Goal: Information Seeking & Learning: Check status

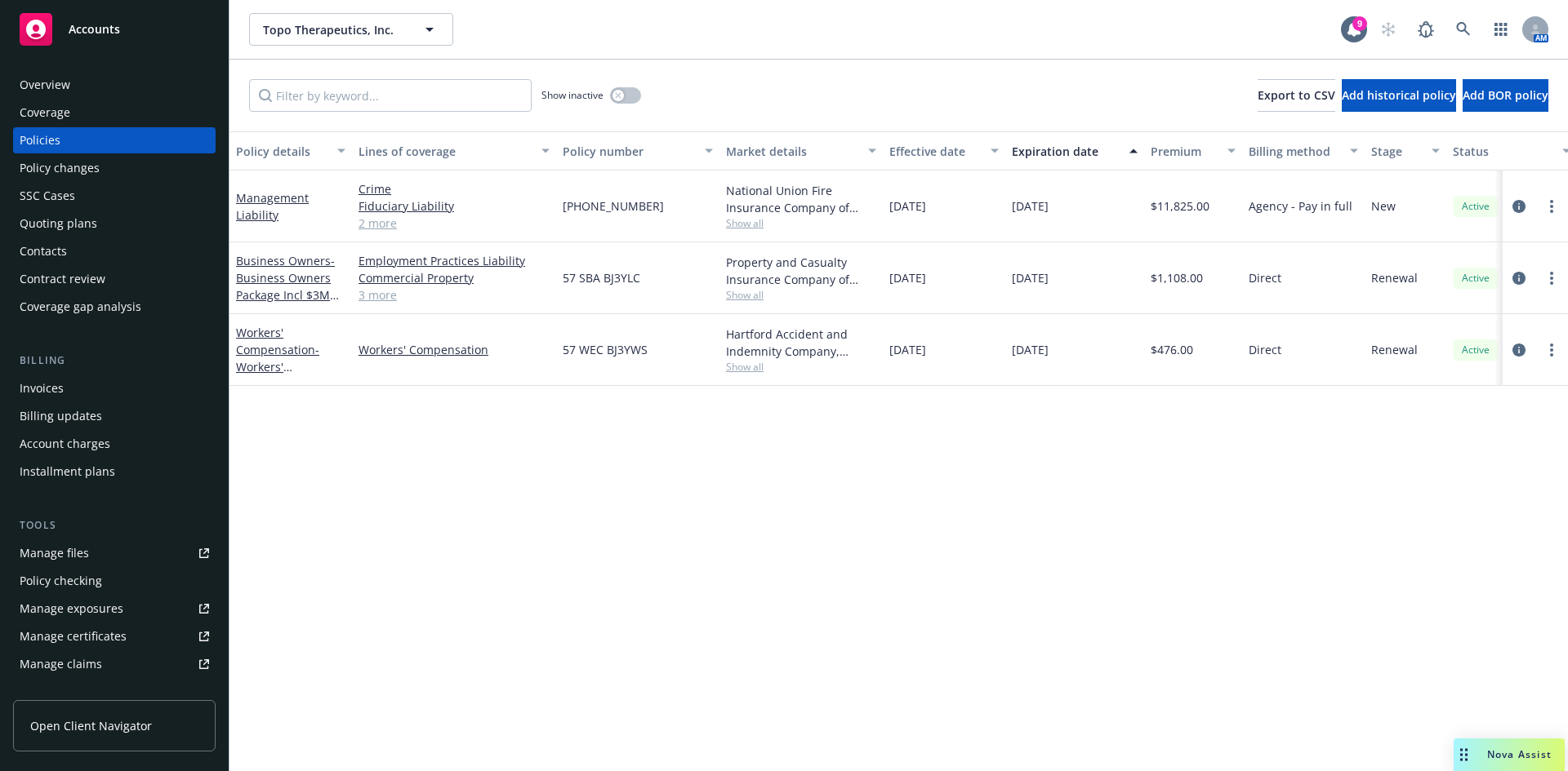
click at [353, 521] on div "Policy details Lines of coverage Policy number Market details Effective date Ex…" at bounding box center [898, 452] width 1338 height 640
click at [266, 213] on link "Management Liability" at bounding box center [272, 207] width 73 height 32
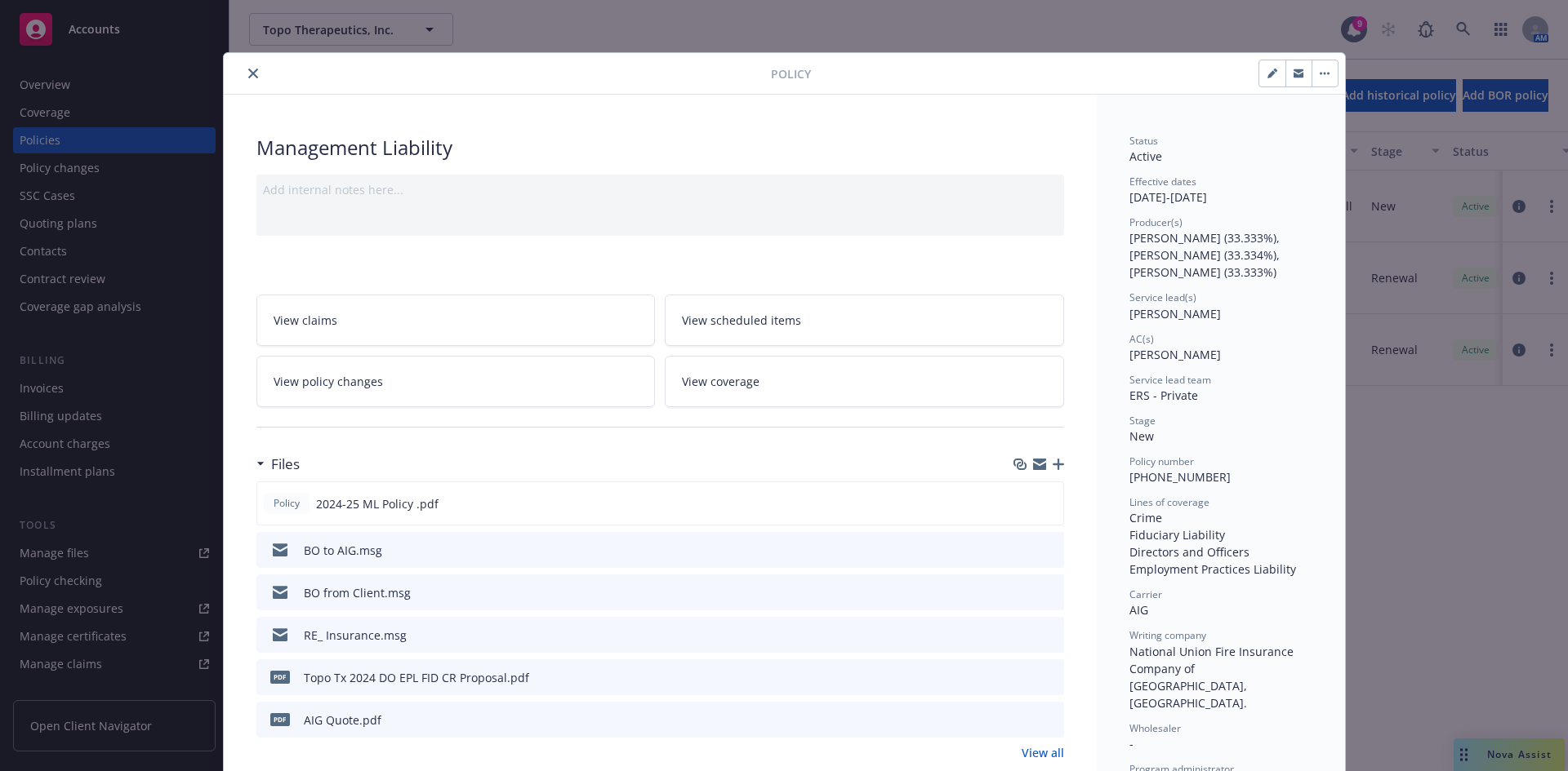
click at [251, 71] on icon "close" at bounding box center [253, 73] width 9 height 9
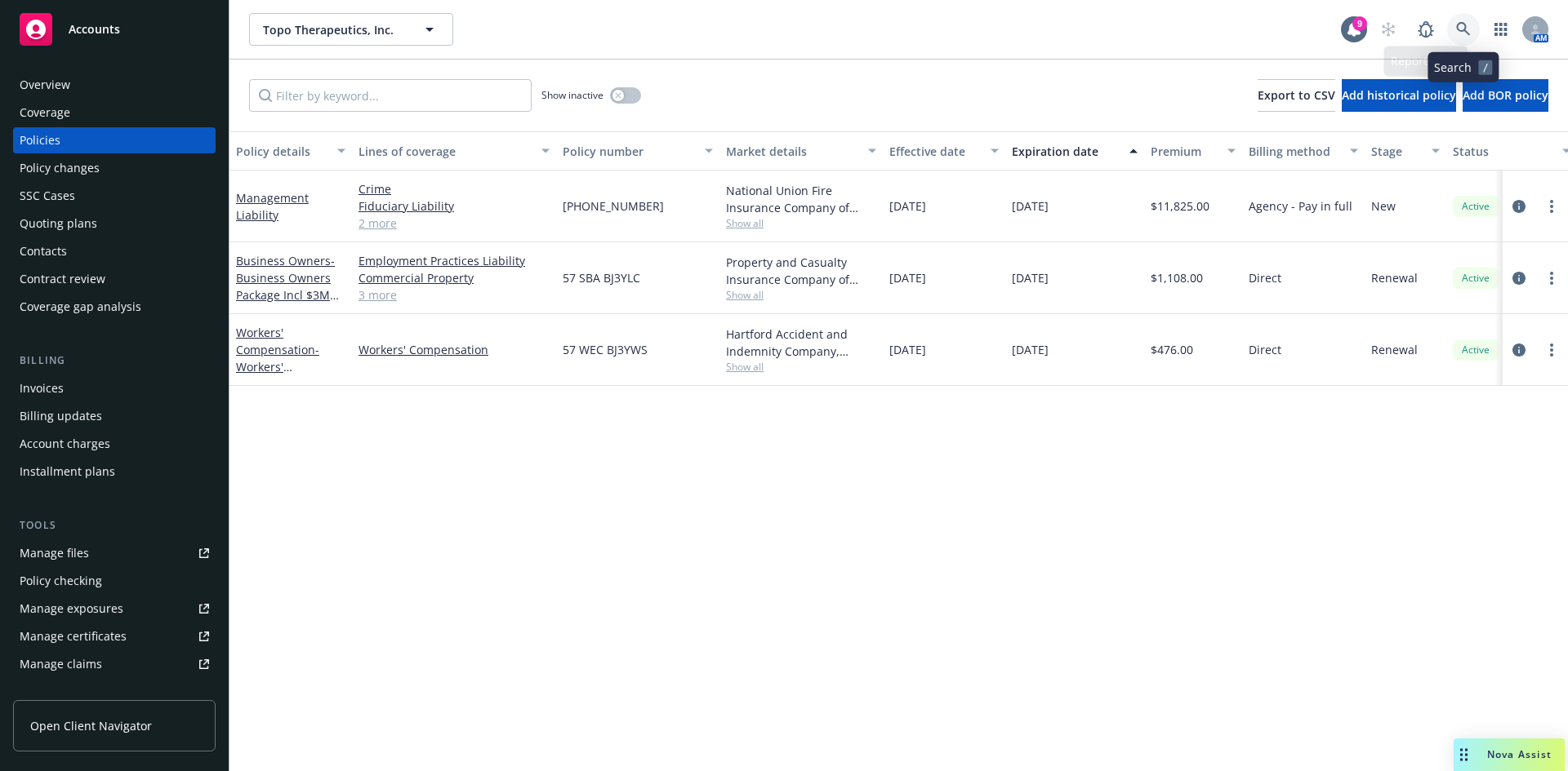
click at [1463, 23] on icon at bounding box center [1463, 29] width 14 height 14
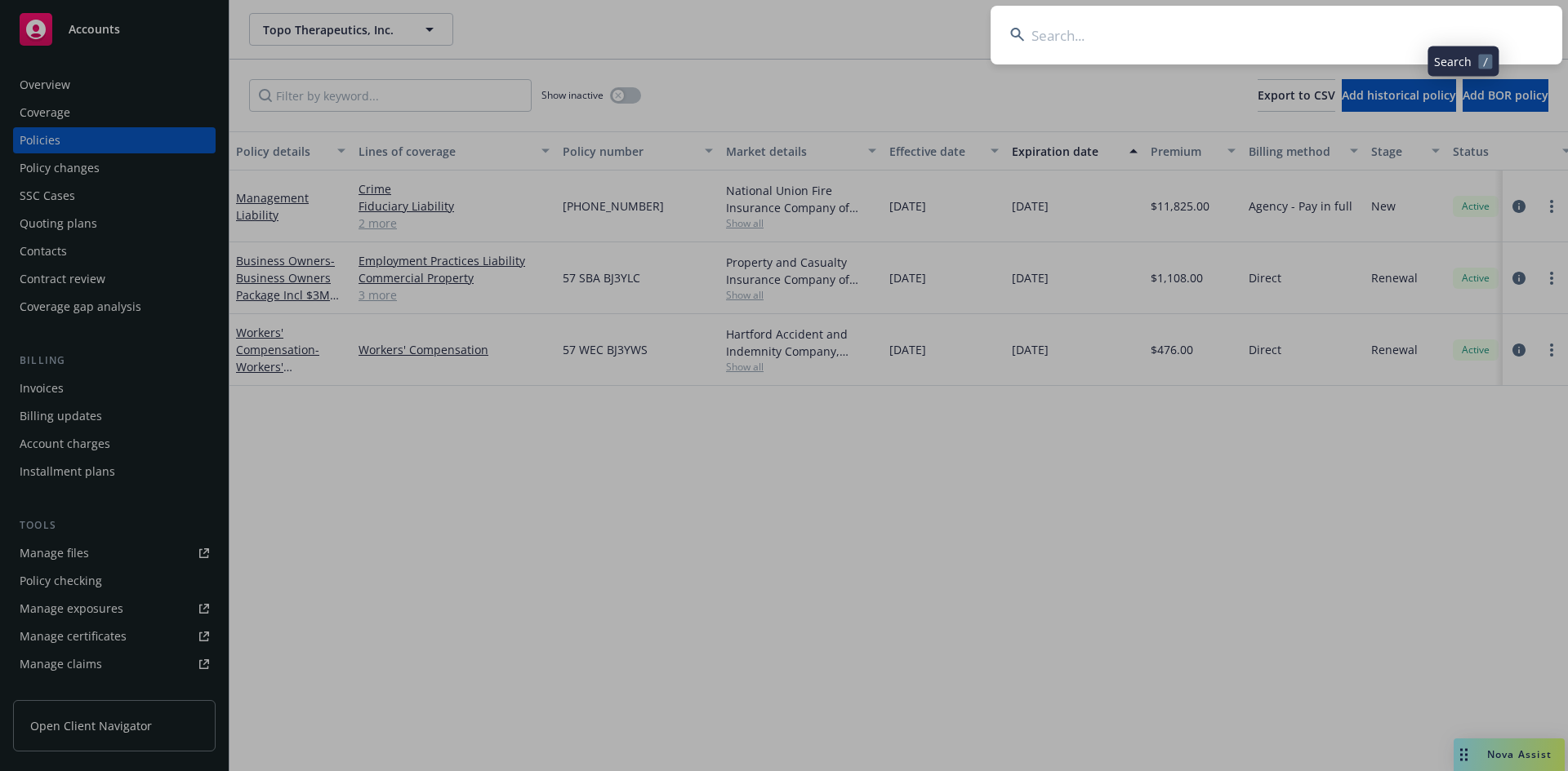
click at [1212, 43] on input at bounding box center [1276, 35] width 571 height 59
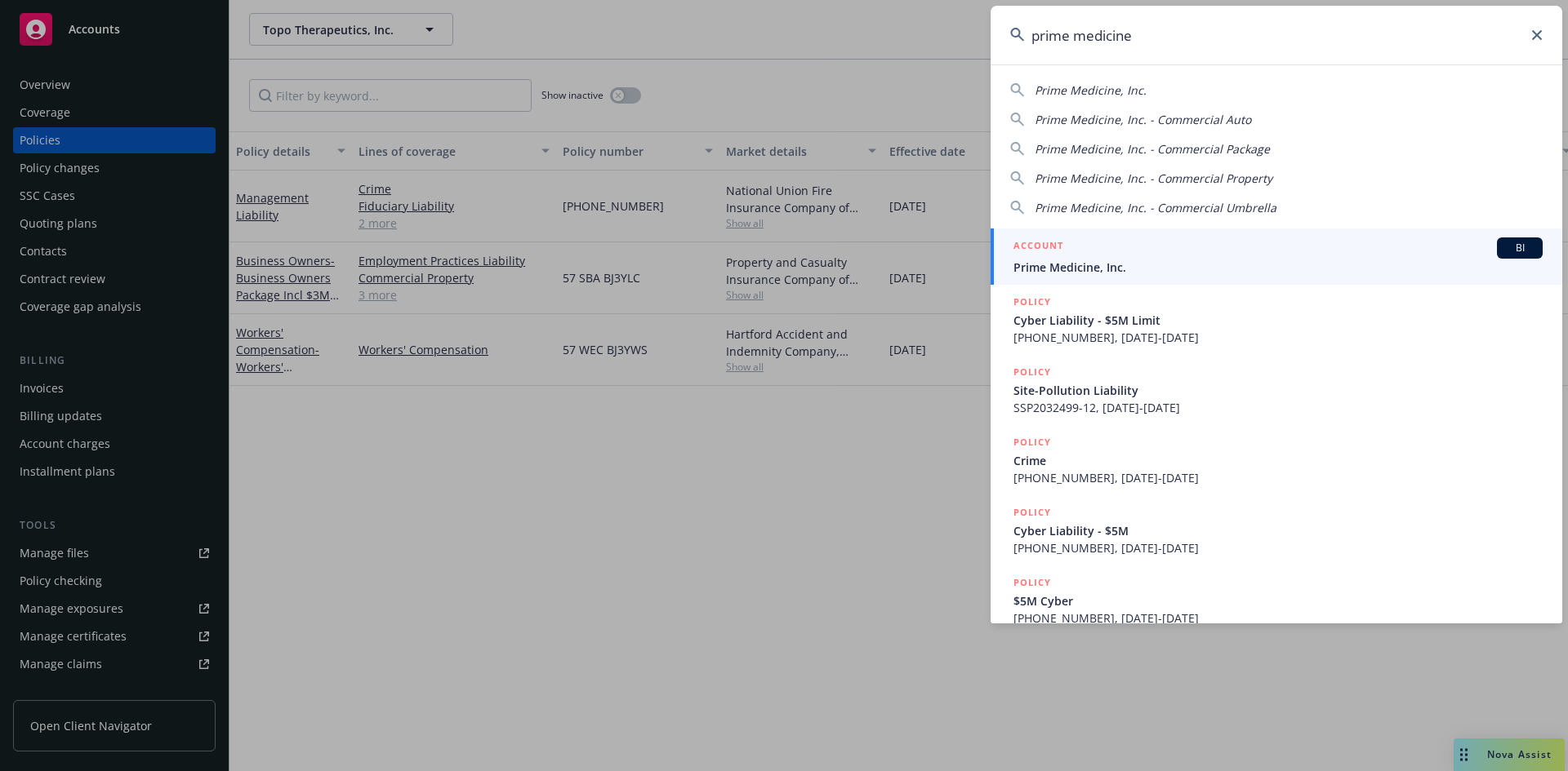
type input "prime medicine"
click at [1044, 266] on span "Prime Medicine, Inc." at bounding box center [1278, 267] width 529 height 17
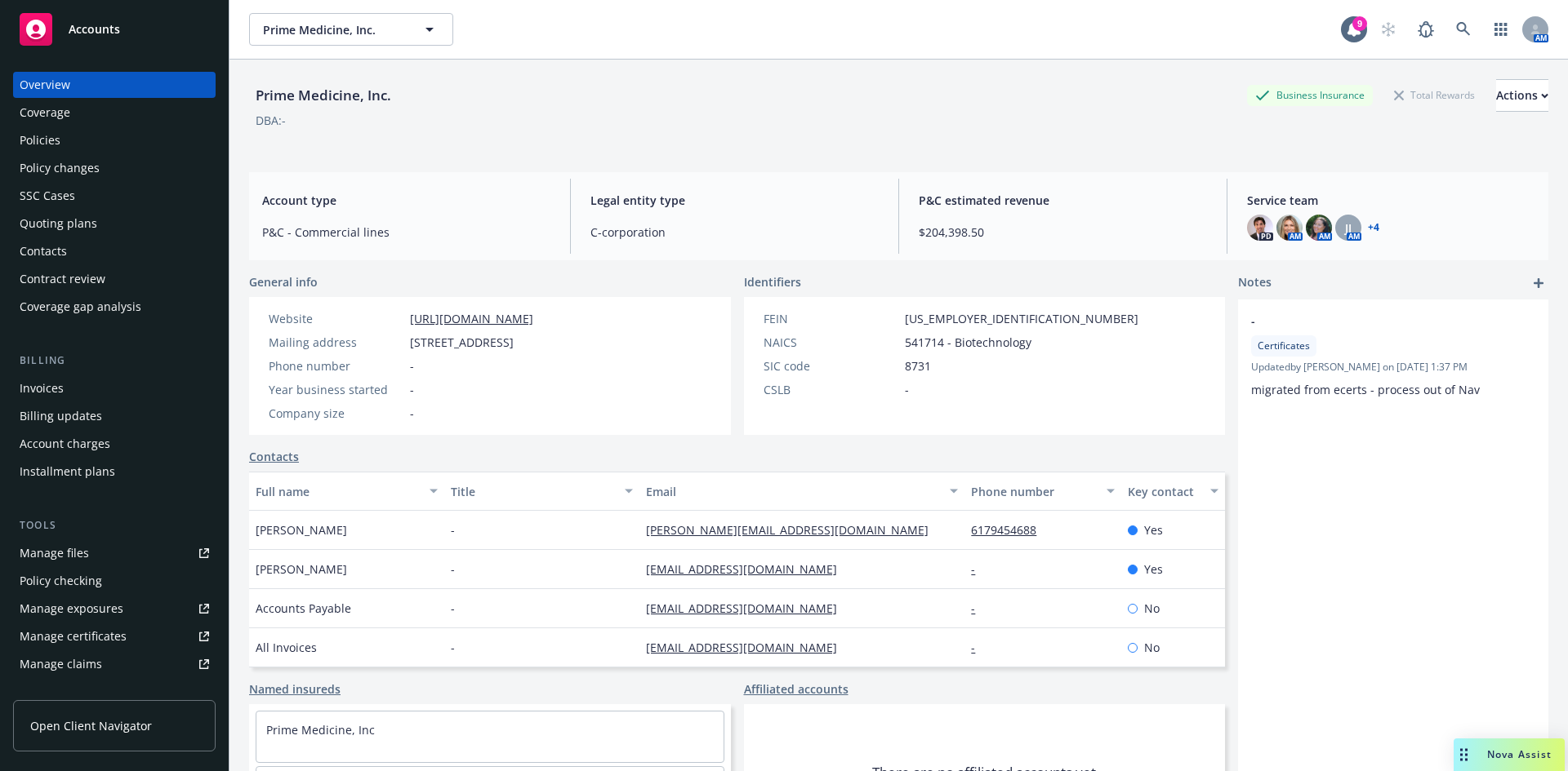
click at [46, 143] on div "Policies" at bounding box center [40, 140] width 41 height 26
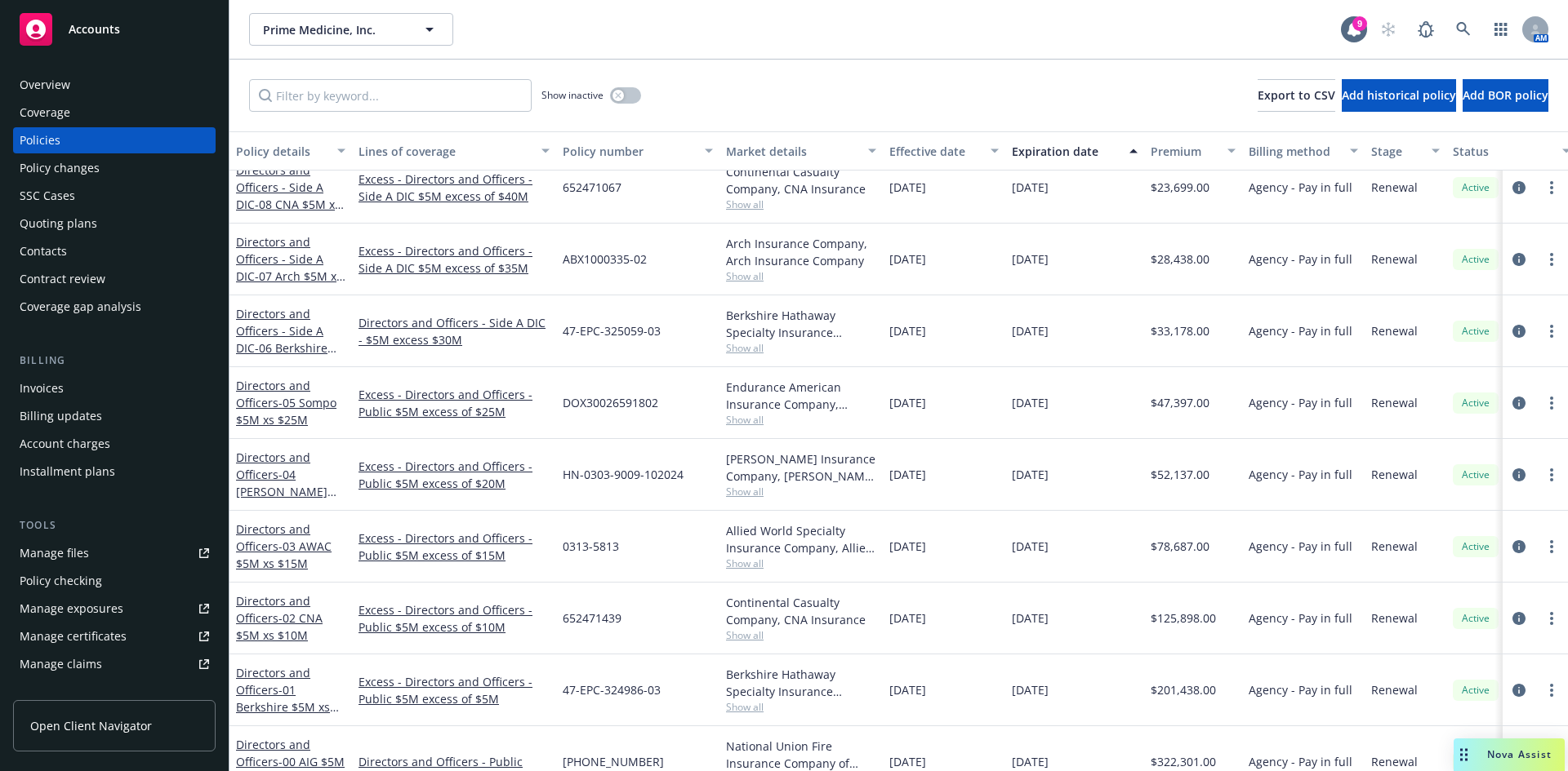
scroll to position [364, 0]
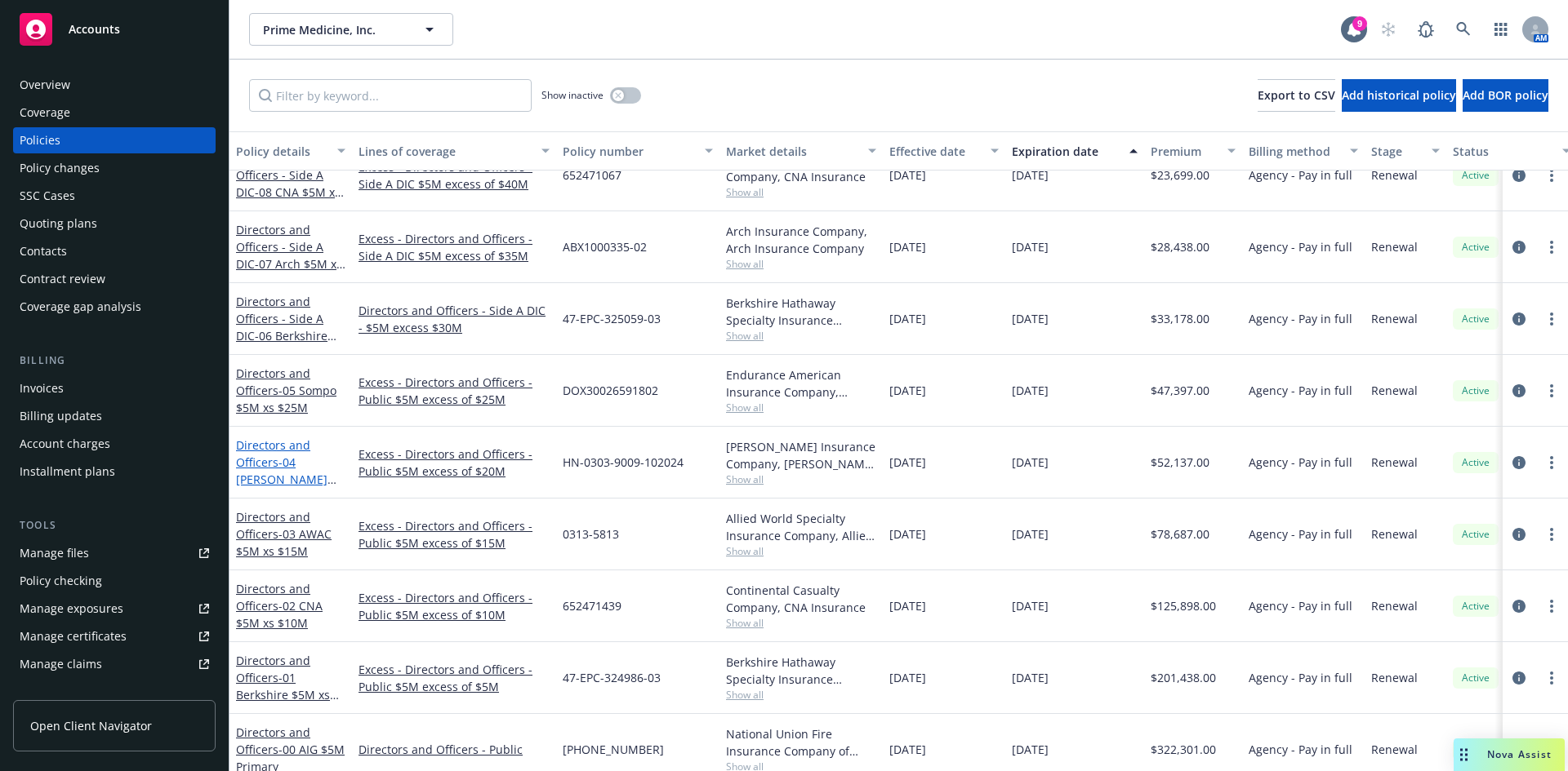
click at [270, 469] on link "Directors and Officers - 04 [PERSON_NAME] $5M xs $20M" at bounding box center [281, 470] width 91 height 67
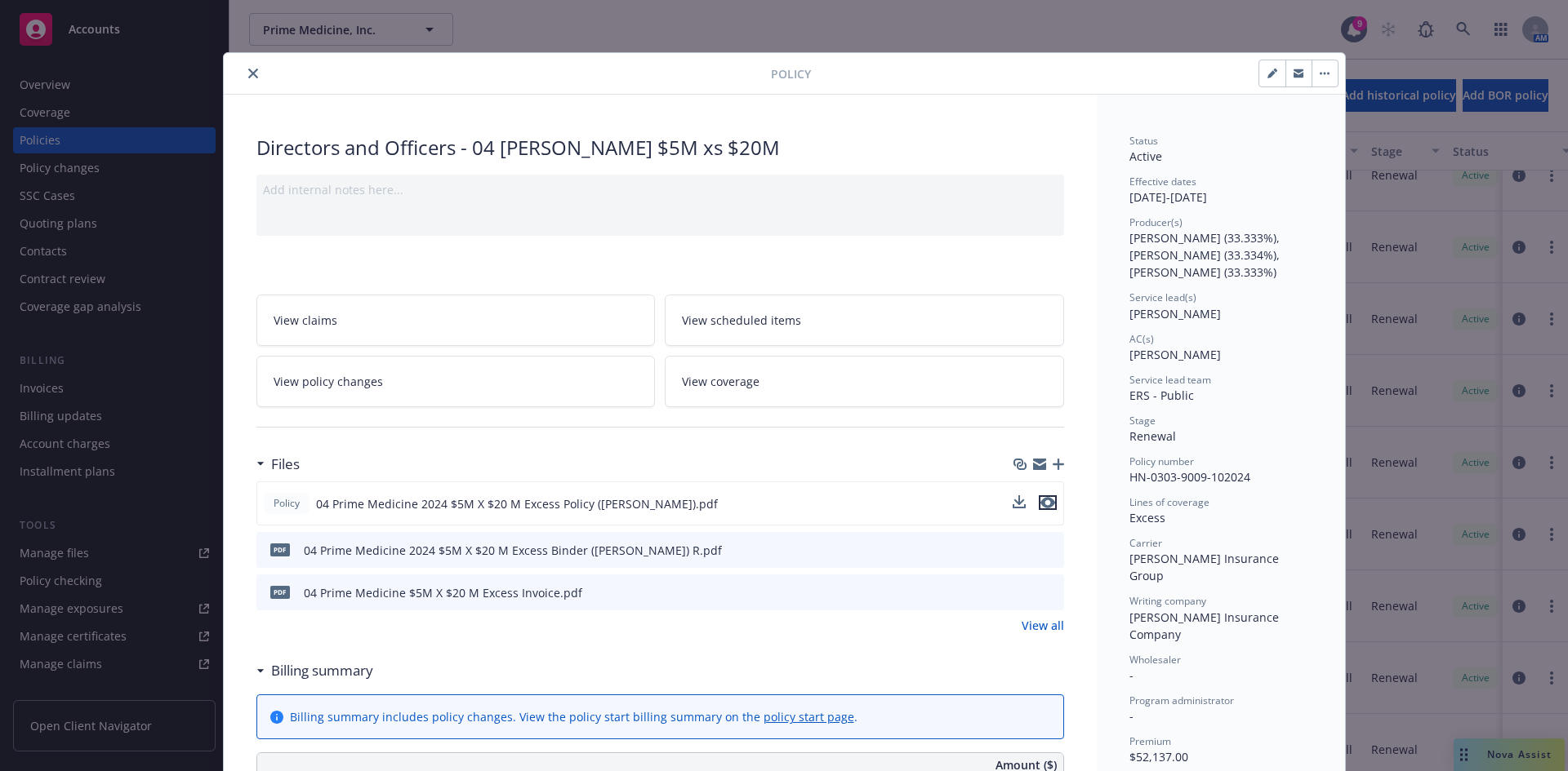
click at [1042, 505] on icon "preview file" at bounding box center [1047, 502] width 15 height 11
click at [249, 75] on icon "close" at bounding box center [253, 73] width 9 height 9
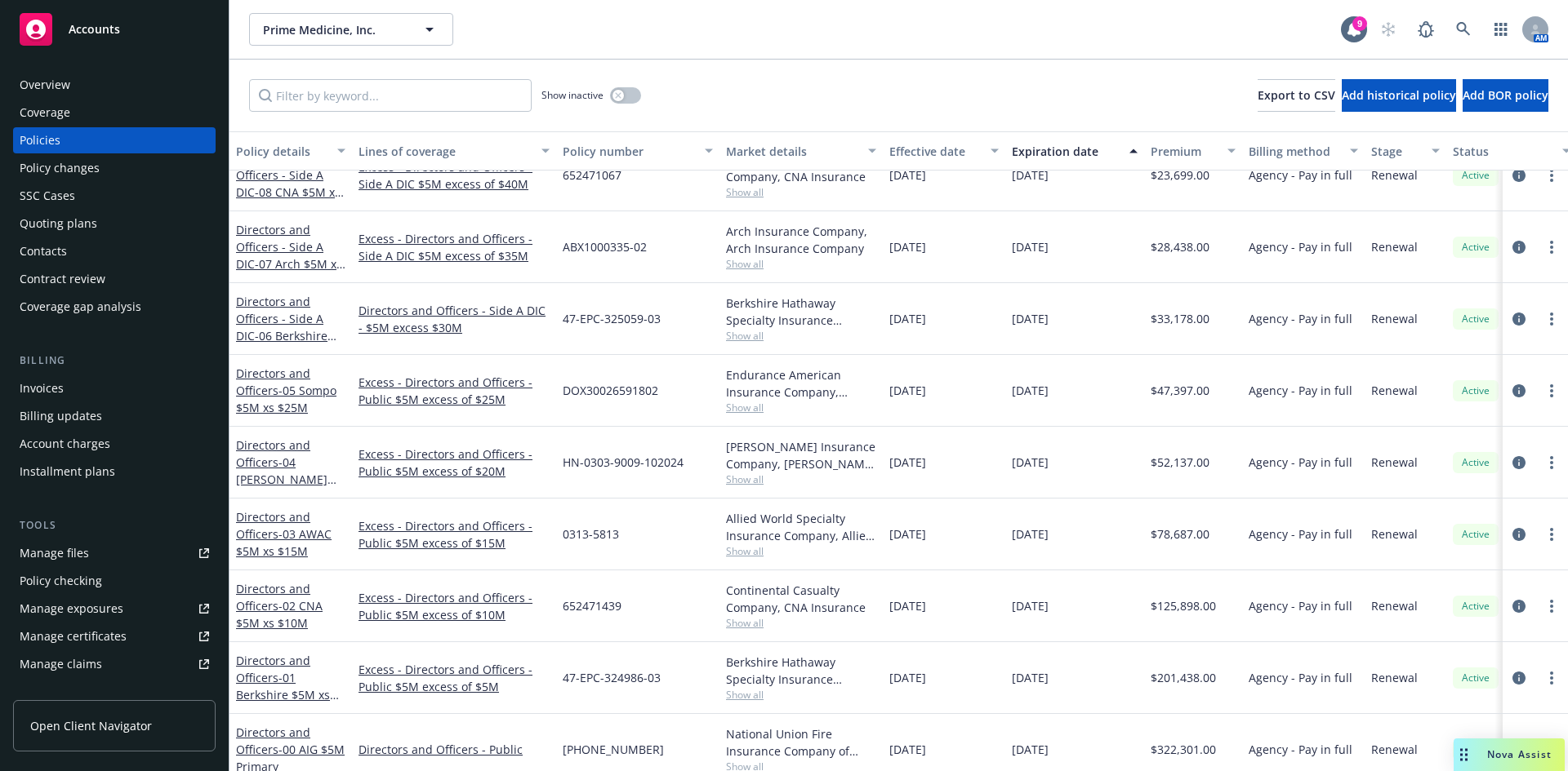
click at [243, 73] on div "Show inactive Export to CSV Add historical policy Add BOR policy" at bounding box center [898, 96] width 1338 height 72
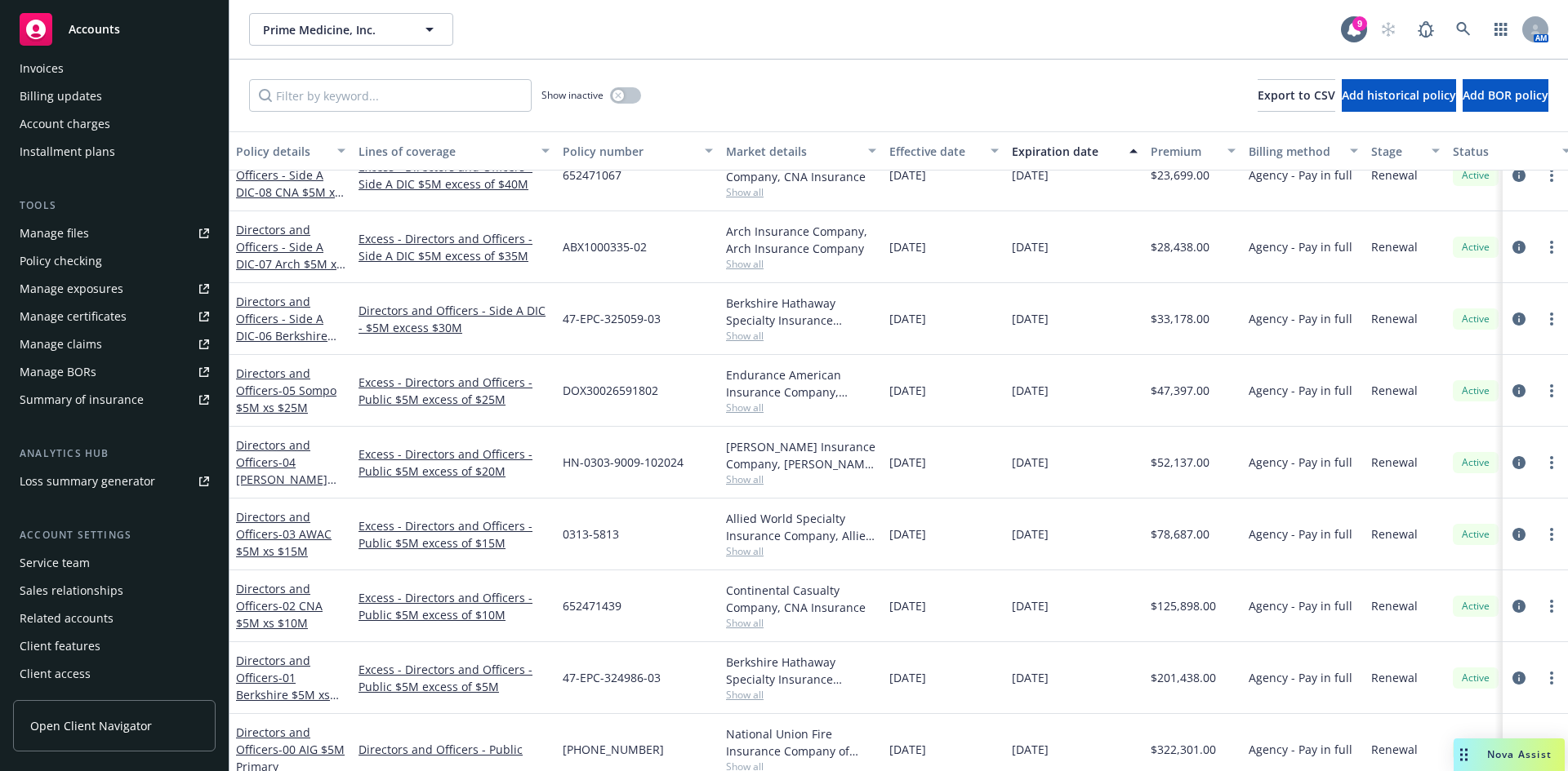
scroll to position [914, 0]
